Goal: Check status: Check status

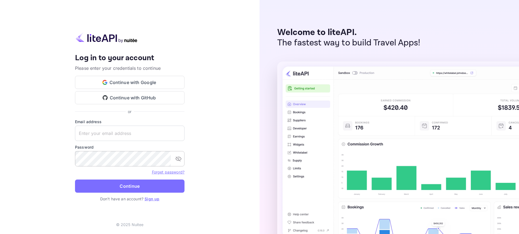
type input "[EMAIL_ADDRESS][DOMAIN_NAME]"
click at [178, 161] on icon "toggle password visibility" at bounding box center [178, 159] width 7 height 7
click at [139, 186] on button "Continue" at bounding box center [130, 186] width 110 height 13
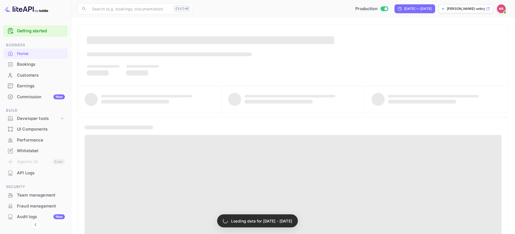
click at [27, 65] on div "Bookings" at bounding box center [41, 64] width 48 height 6
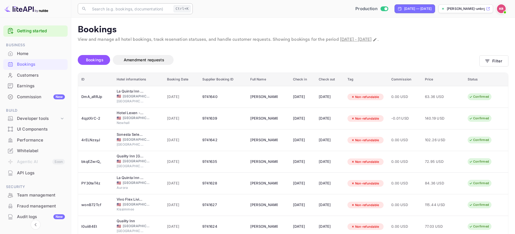
click at [128, 8] on input "text" at bounding box center [130, 8] width 83 height 11
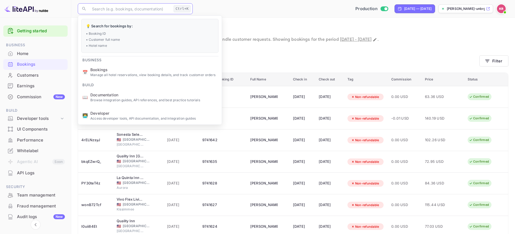
click at [104, 8] on input "text" at bounding box center [130, 8] width 83 height 11
paste input "IvIvXWvnv"
type input "IvIvXWvnv"
